Goal: Task Accomplishment & Management: Use online tool/utility

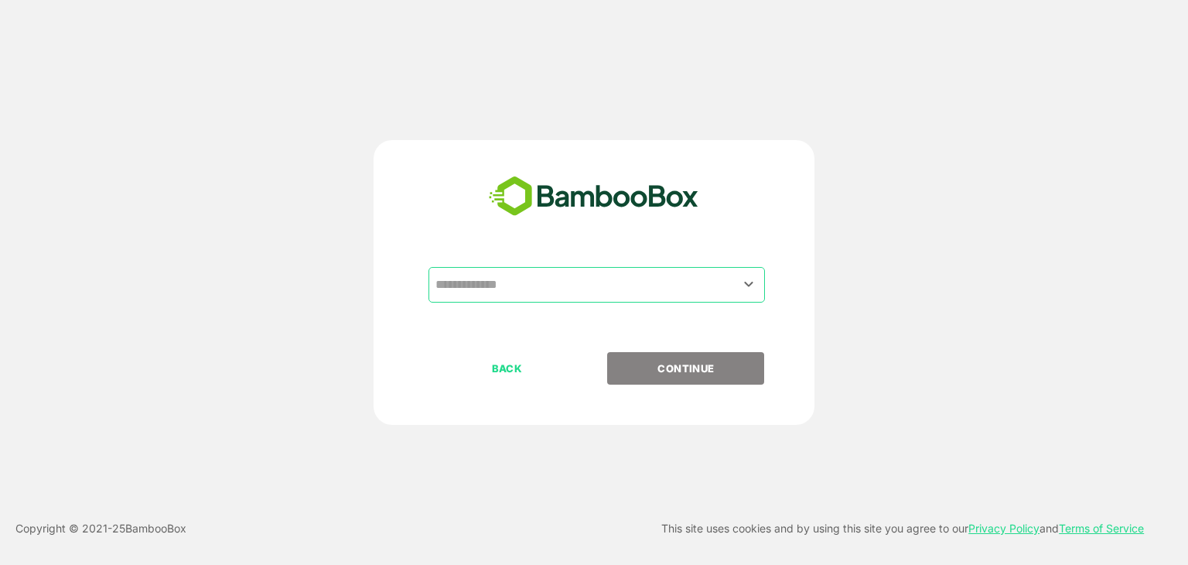
click at [572, 276] on input "text" at bounding box center [597, 284] width 330 height 29
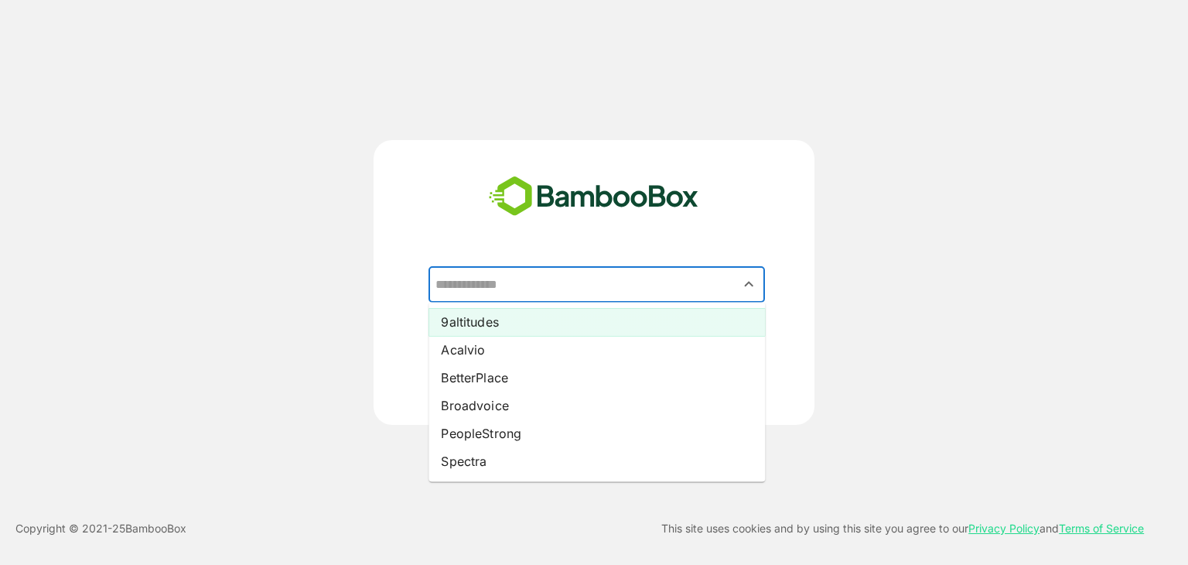
click at [520, 325] on li "9altitudes" at bounding box center [597, 322] width 337 height 28
type input "**********"
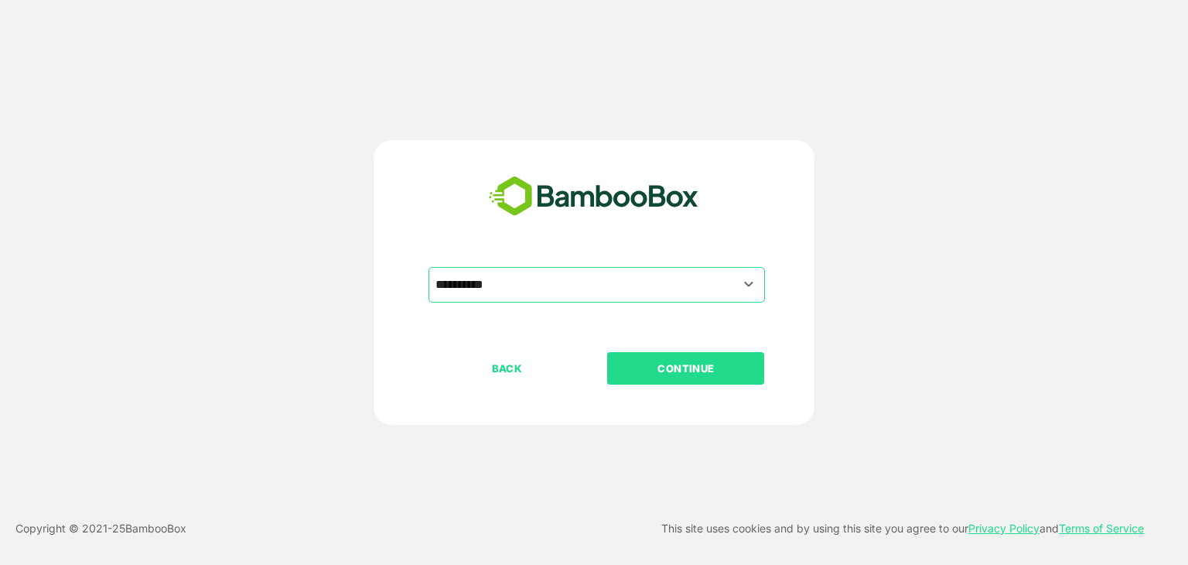
click at [661, 364] on p "CONTINUE" at bounding box center [686, 368] width 155 height 17
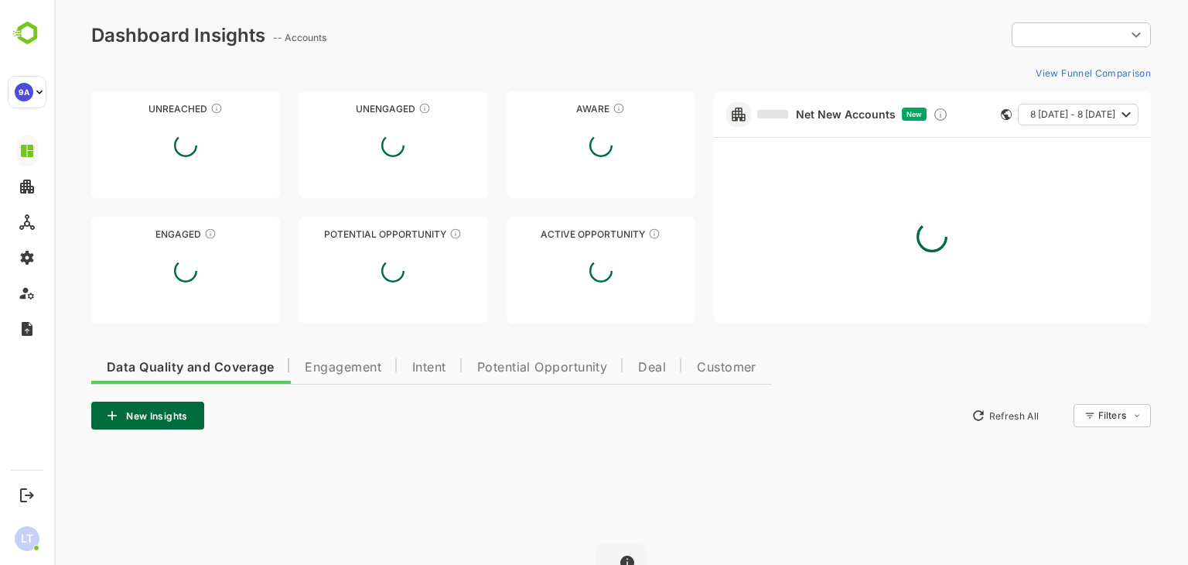
type input "**********"
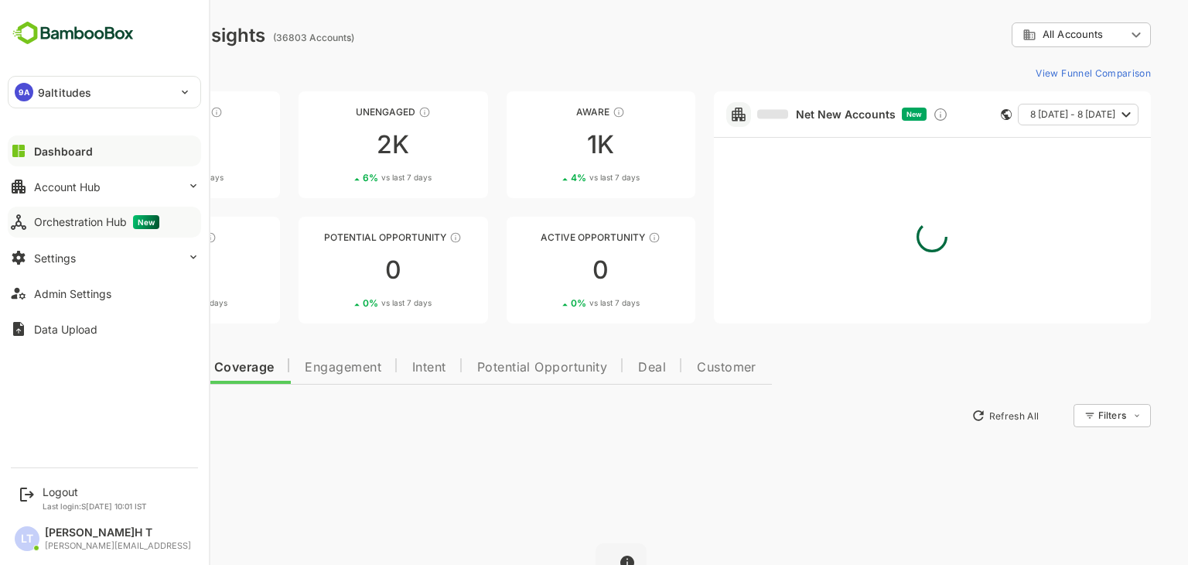
click at [51, 223] on div "Orchestration Hub New" at bounding box center [96, 222] width 125 height 14
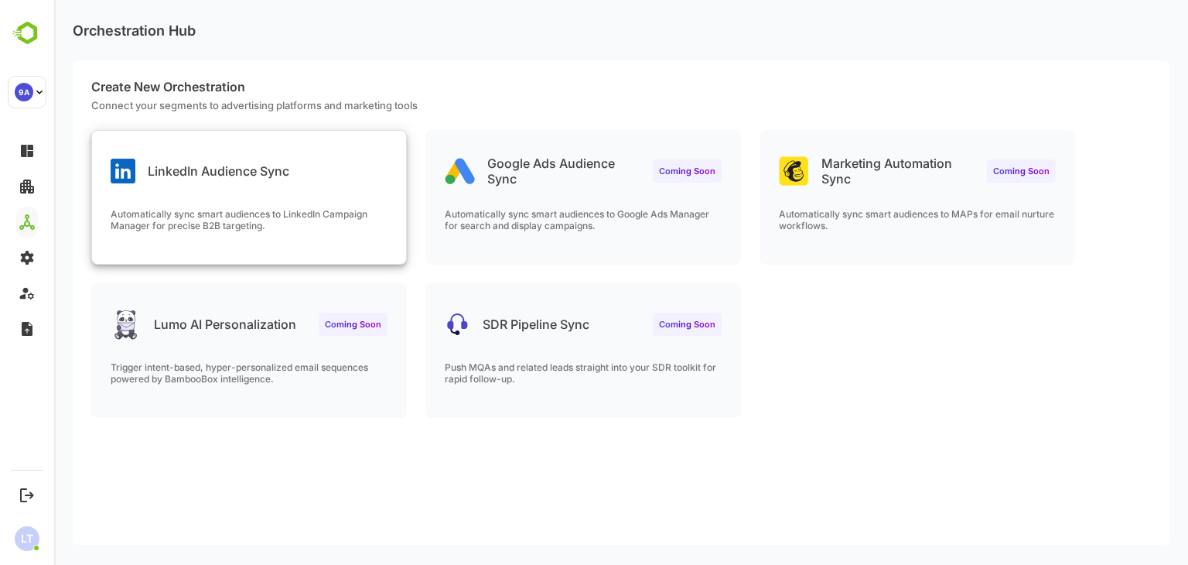
click at [359, 180] on div "LinkedIn Audience Sync" at bounding box center [249, 159] width 314 height 56
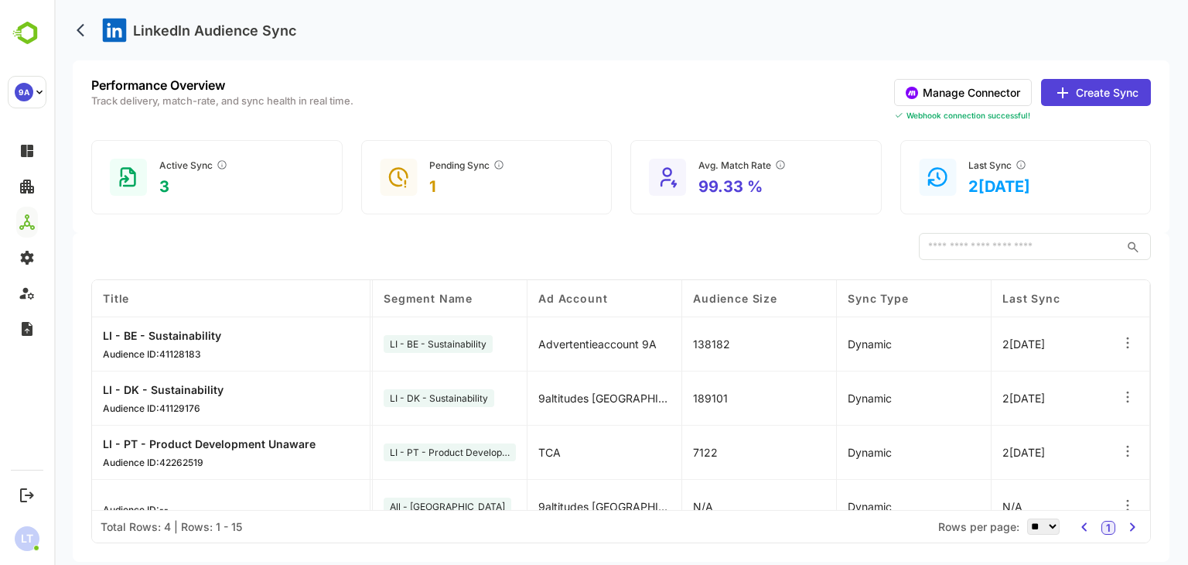
scroll to position [0, 613]
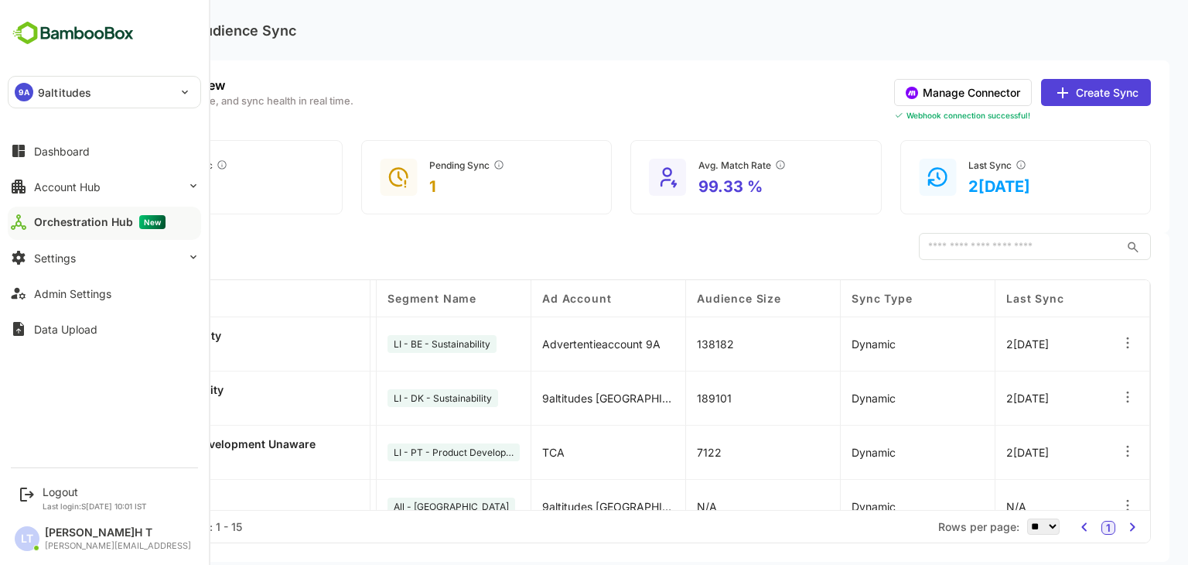
click at [41, 91] on p "9altitudes" at bounding box center [64, 92] width 53 height 16
click at [316, 280] on div at bounding box center [177, 298] width 278 height 37
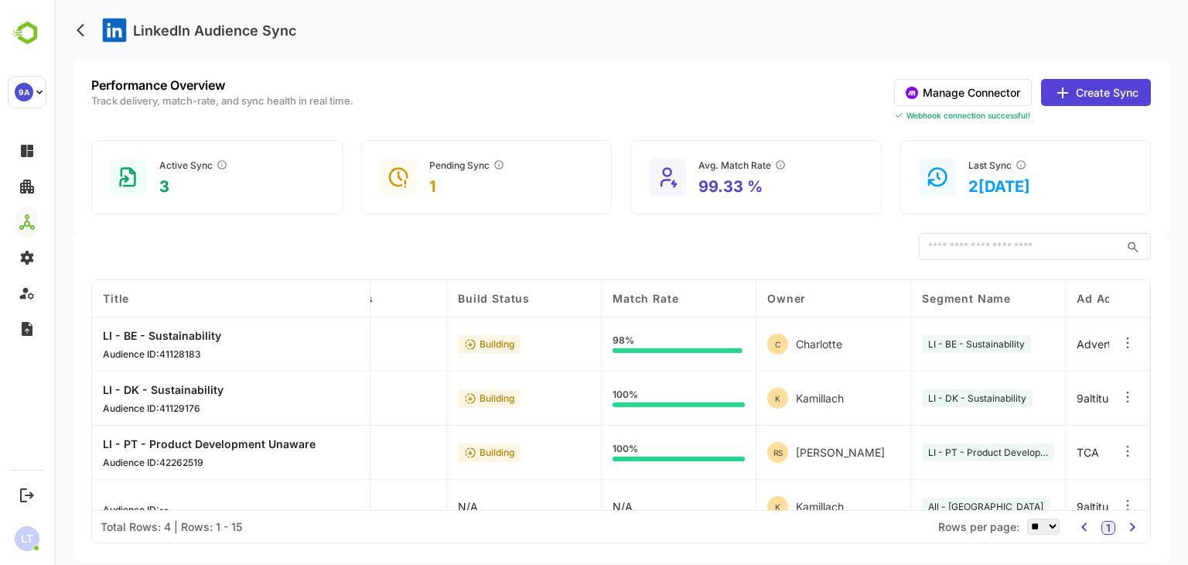
scroll to position [0, 0]
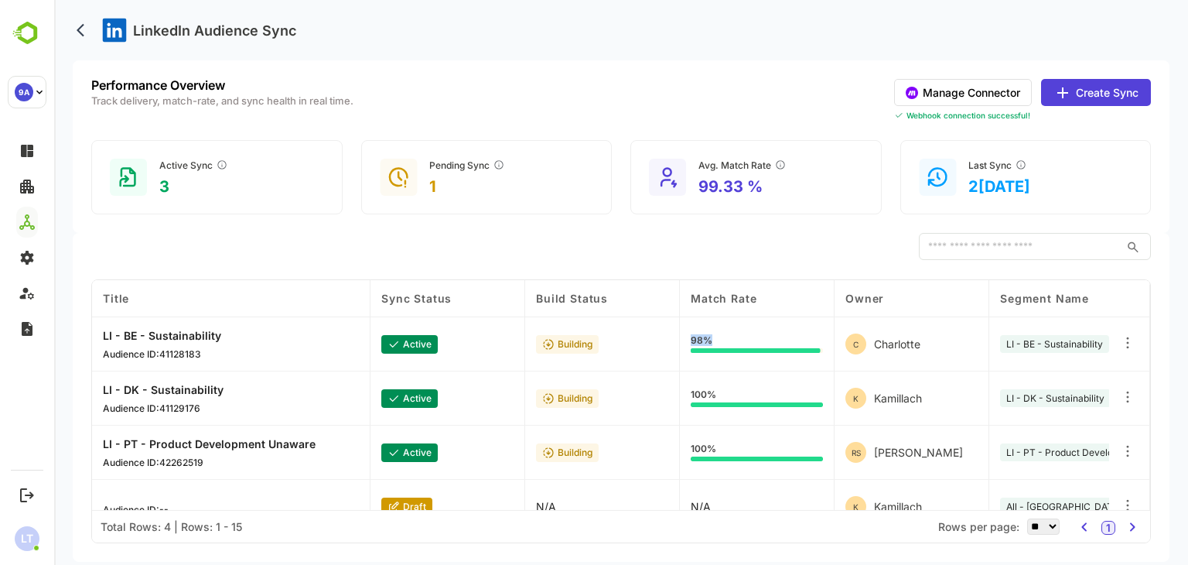
drag, startPoint x: 689, startPoint y: 338, endPoint x: 715, endPoint y: 340, distance: 25.6
click at [715, 340] on div "98%" at bounding box center [757, 344] width 155 height 54
click at [462, 246] on div "​" at bounding box center [621, 247] width 1060 height 28
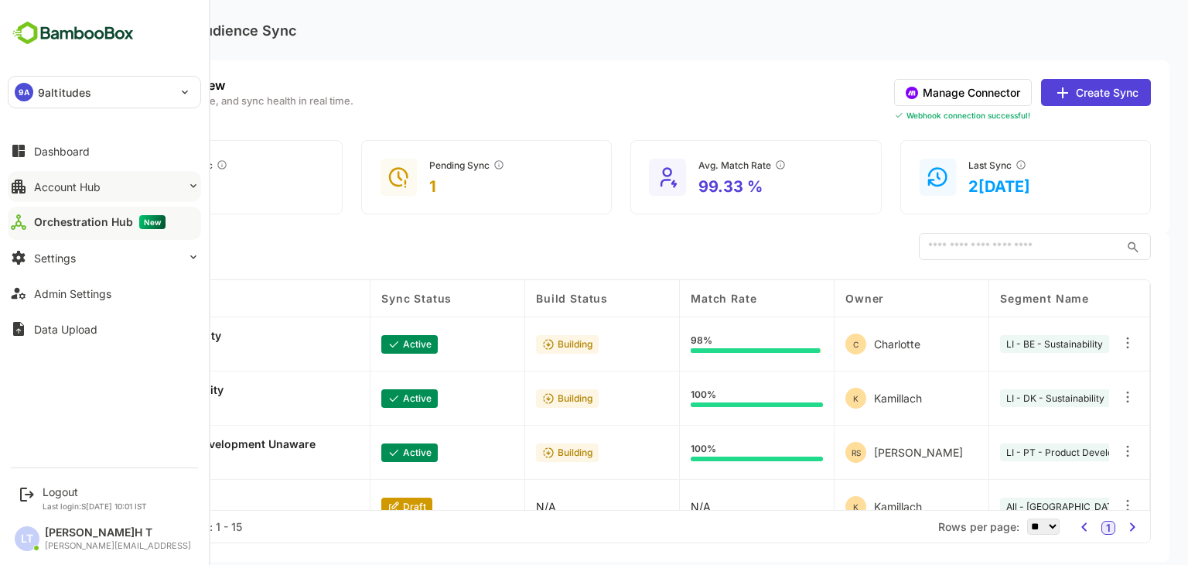
click at [89, 190] on div "Account Hub" at bounding box center [67, 186] width 67 height 13
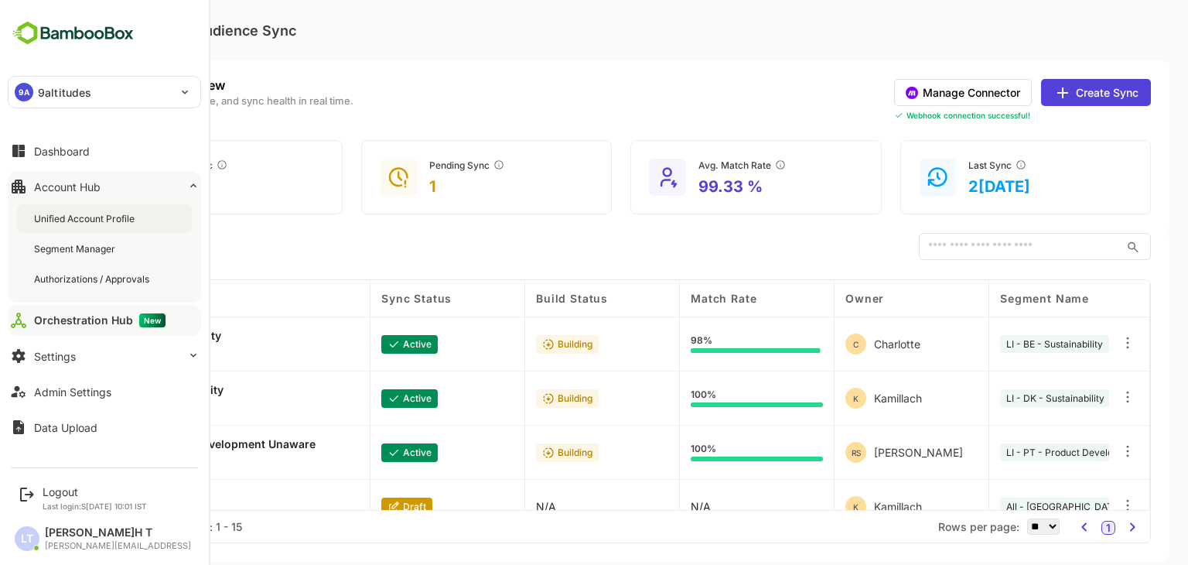
click at [99, 220] on div "Unified Account Profile" at bounding box center [86, 218] width 104 height 13
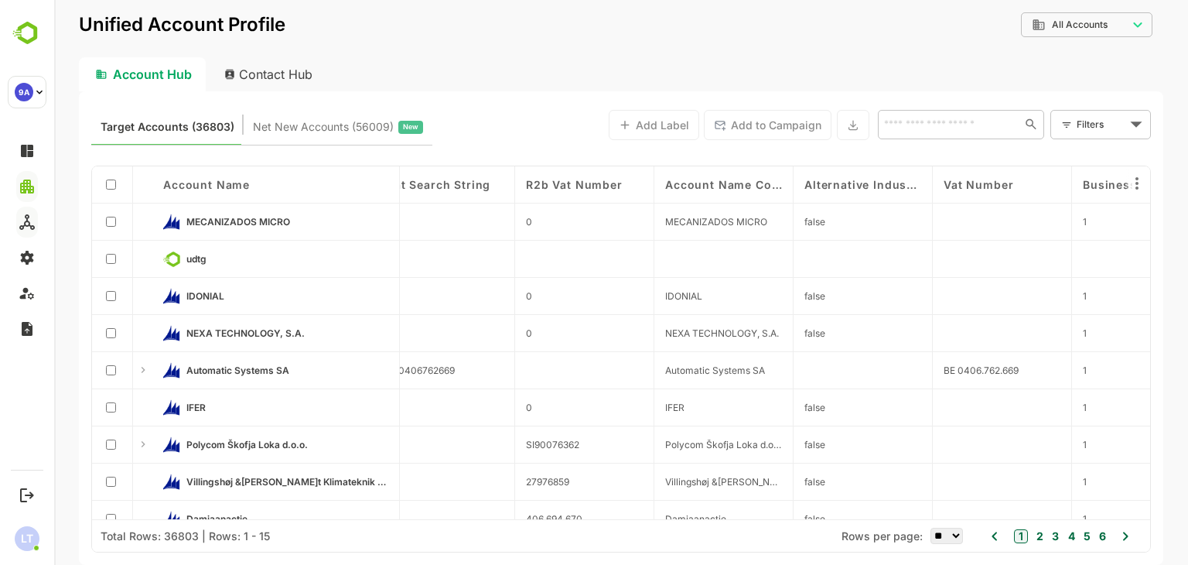
scroll to position [0, 4659]
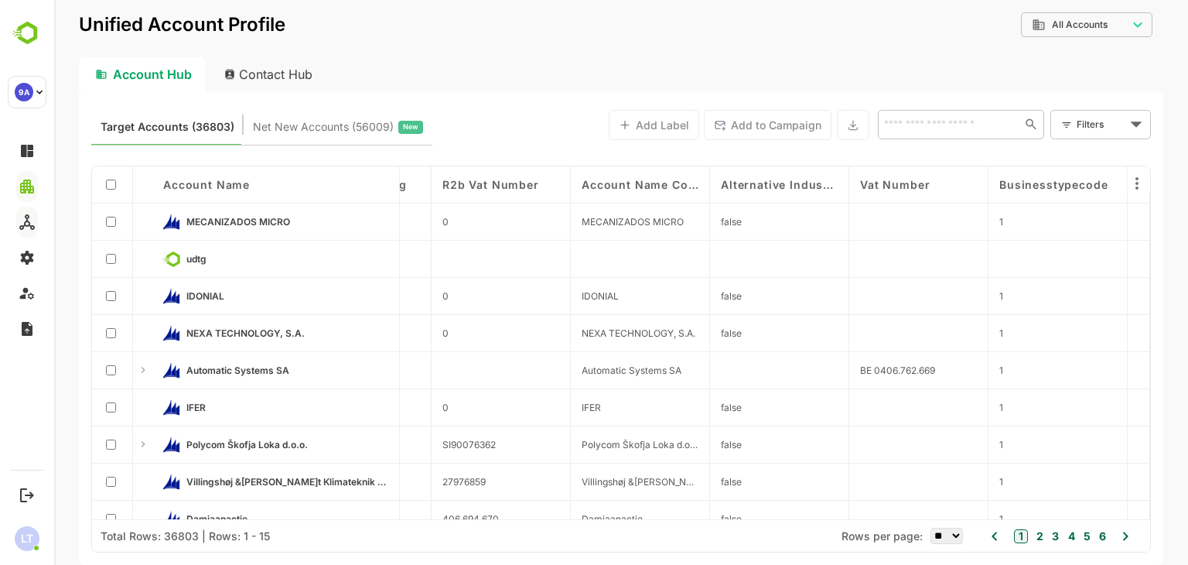
click at [252, 67] on div "Contact Hub" at bounding box center [269, 74] width 114 height 34
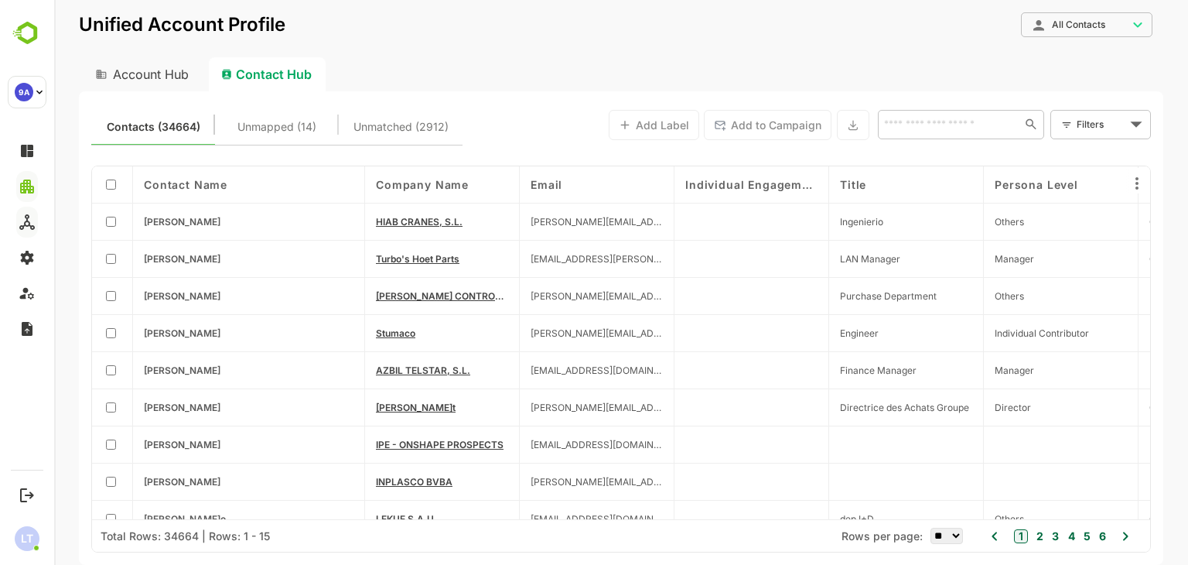
click at [140, 77] on div "Account Hub" at bounding box center [141, 74] width 124 height 34
type input "**********"
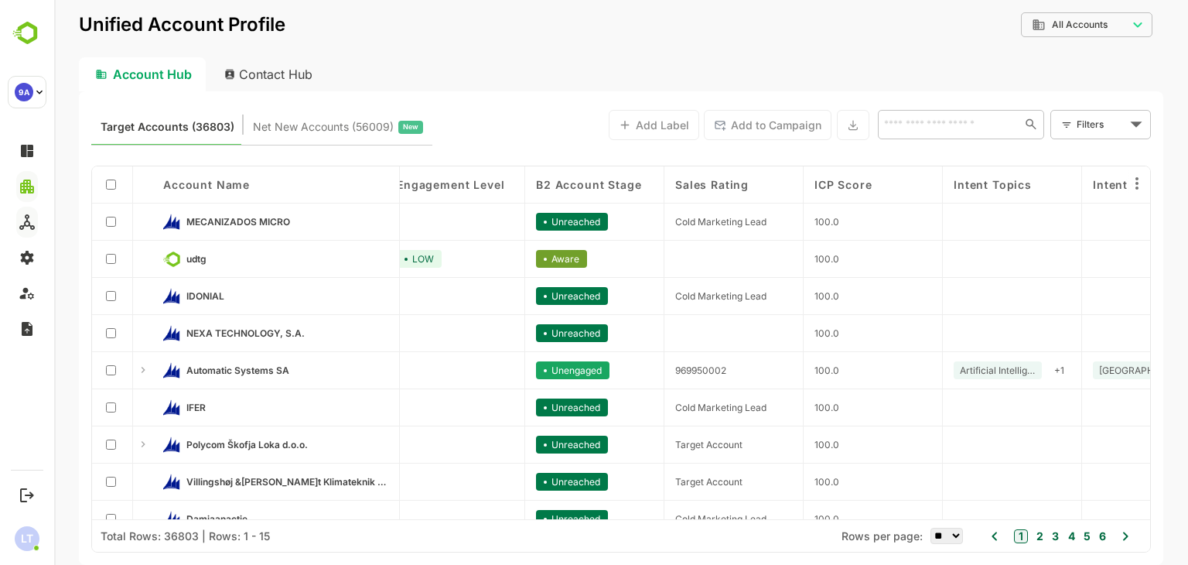
scroll to position [0, 0]
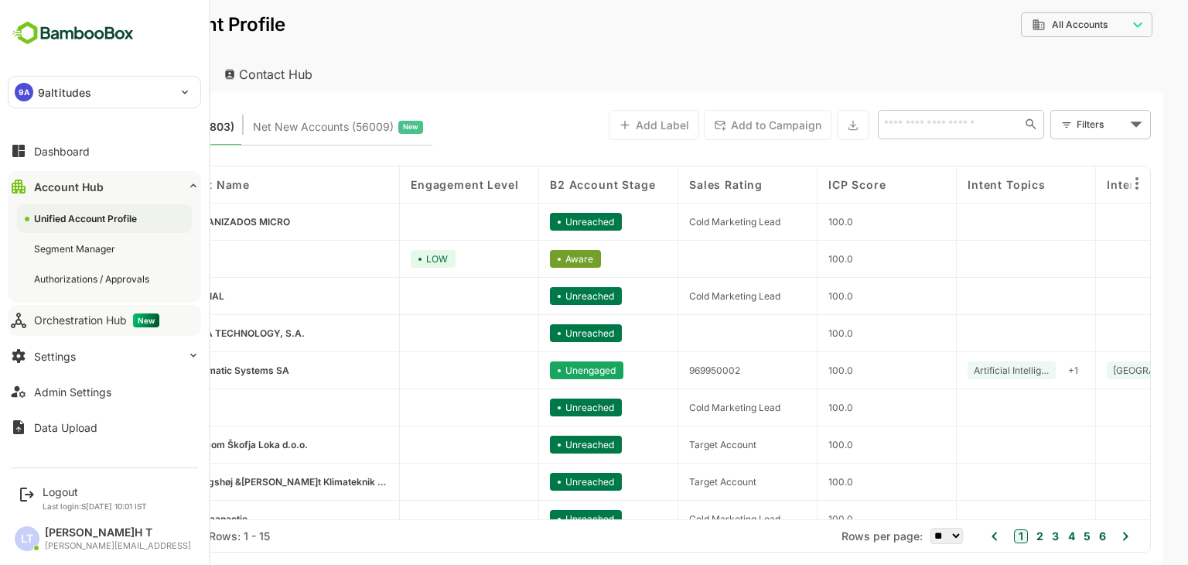
click at [96, 321] on div "Orchestration Hub New" at bounding box center [96, 320] width 125 height 14
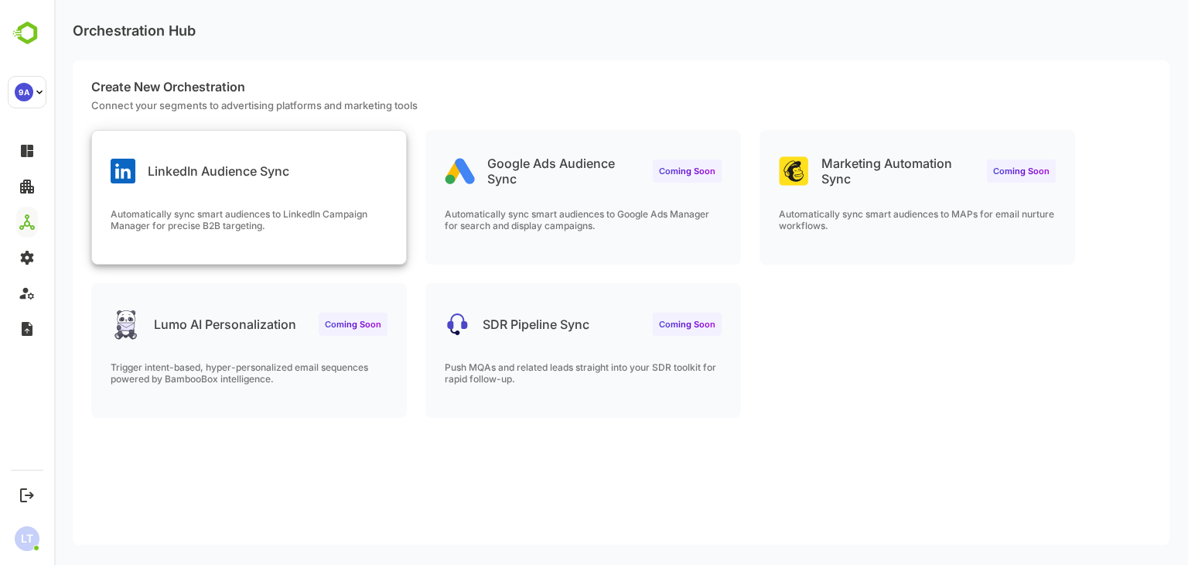
click at [260, 224] on p "Automatically sync smart audiences to LinkedIn Campaign Manager for precise B2B…" at bounding box center [249, 219] width 277 height 23
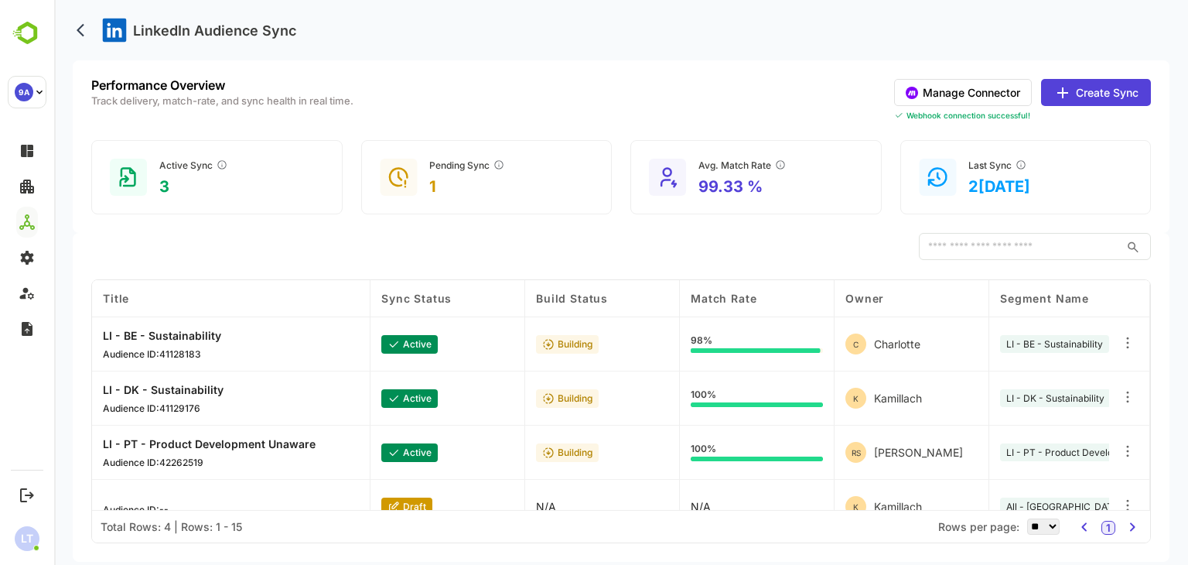
click at [189, 162] on div "Active Sync" at bounding box center [193, 165] width 69 height 12
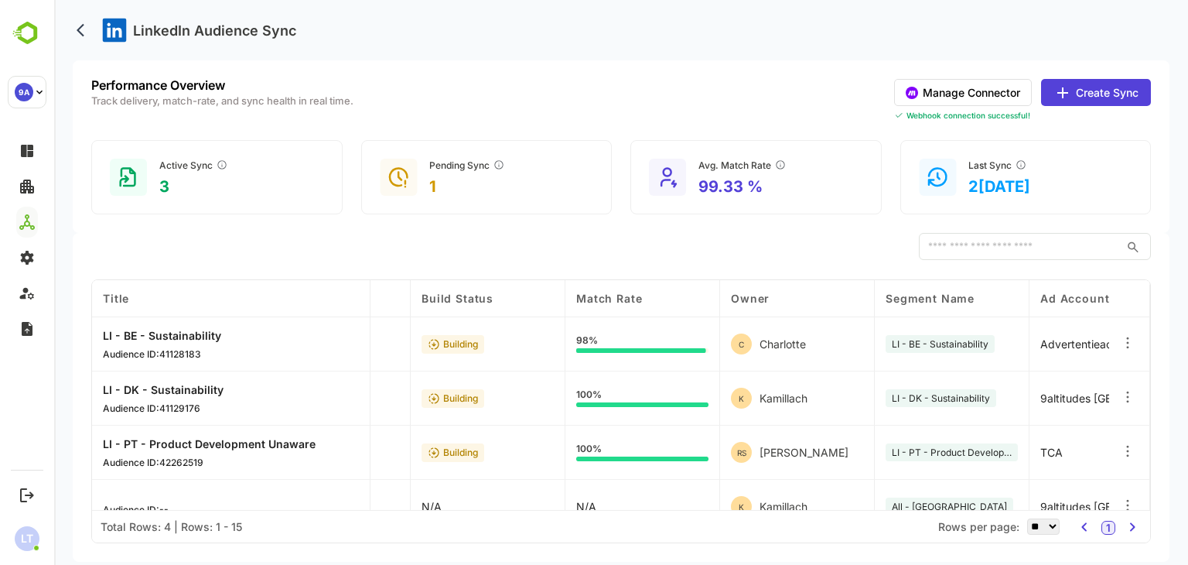
scroll to position [0, 198]
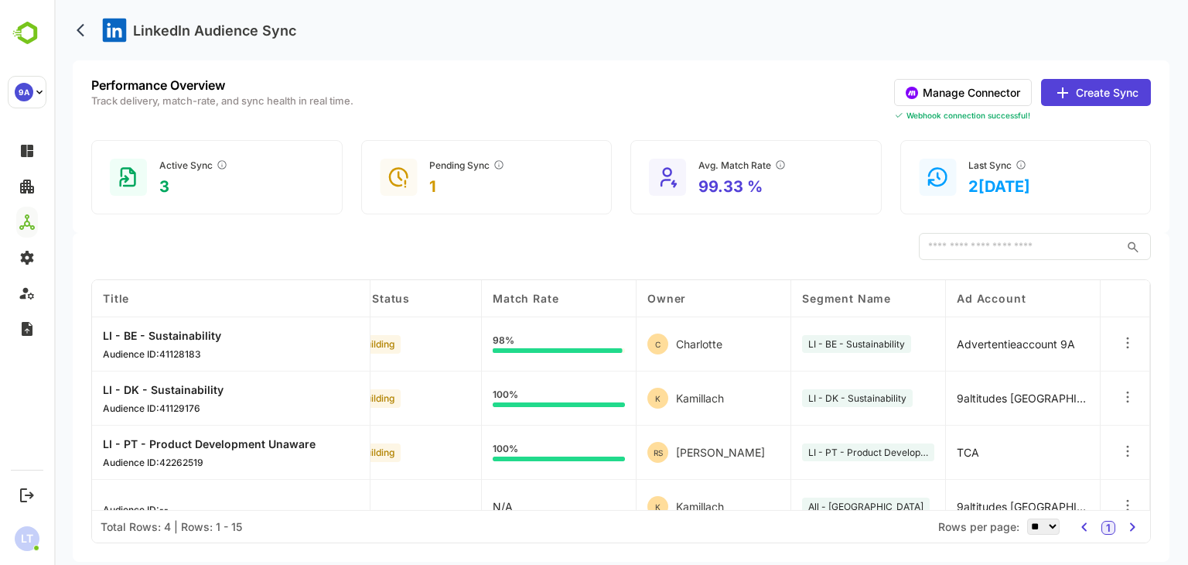
click at [1004, 99] on button "Manage Connector" at bounding box center [963, 92] width 138 height 27
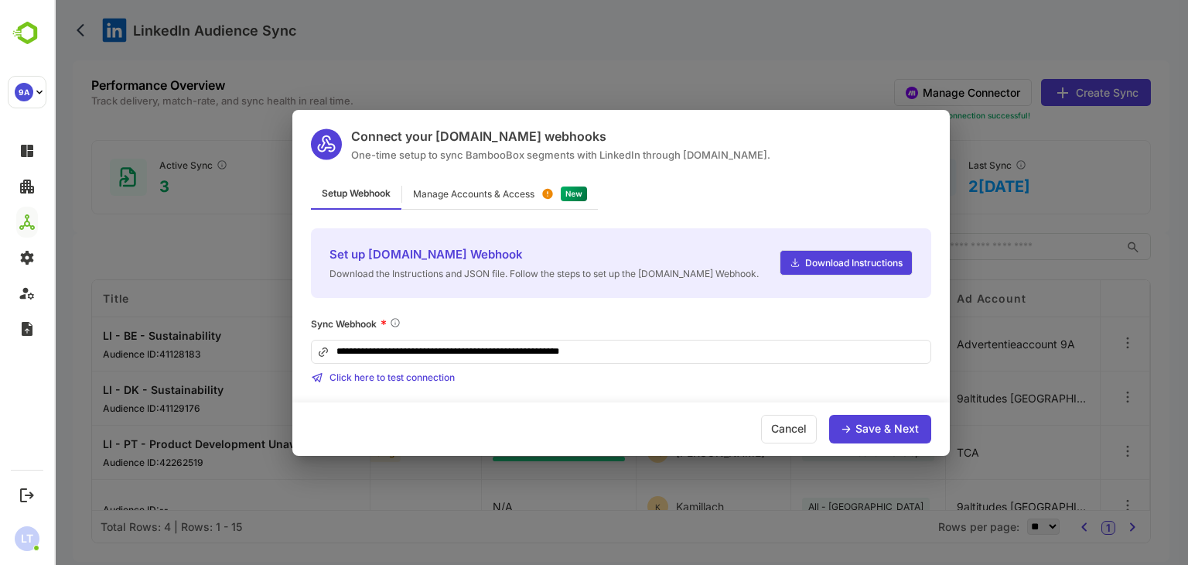
click at [520, 190] on div "Manage Accounts & Access" at bounding box center [473, 194] width 121 height 9
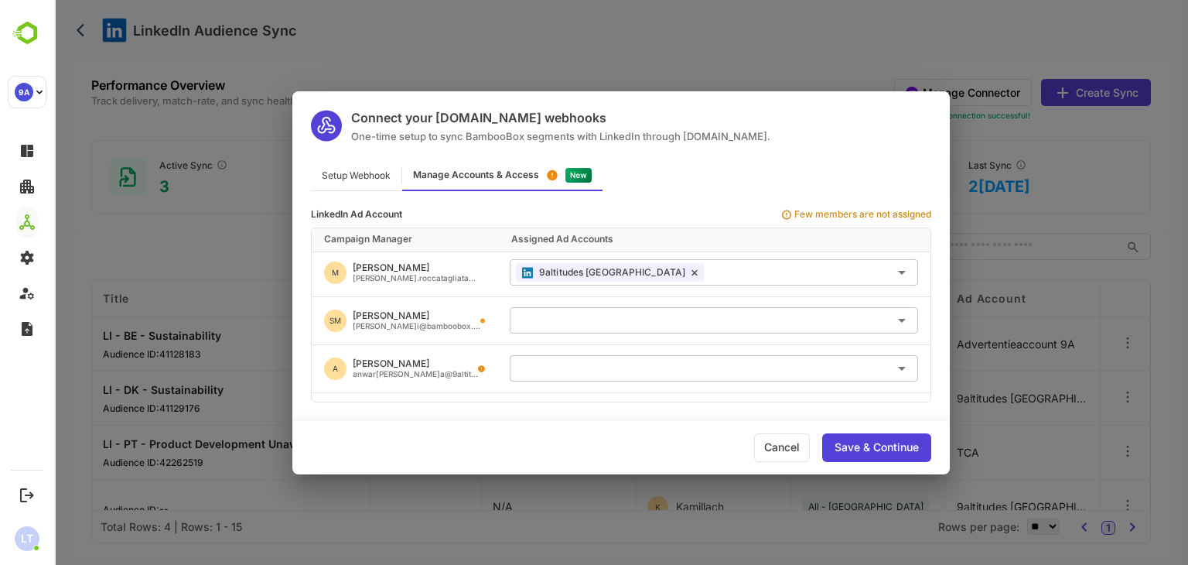
scroll to position [0, 0]
click at [767, 456] on div "Cancel" at bounding box center [782, 447] width 56 height 29
